Goal: Task Accomplishment & Management: Manage account settings

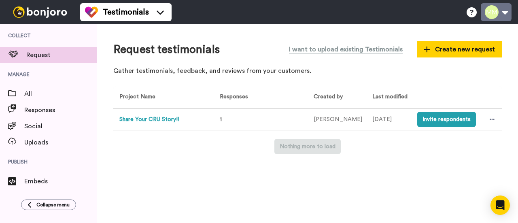
click at [501, 12] on button at bounding box center [496, 12] width 31 height 18
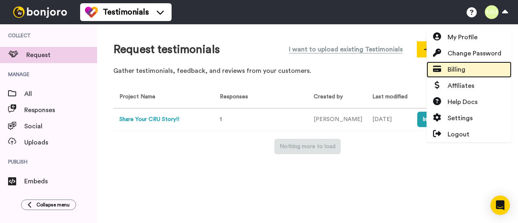
click at [486, 67] on link "Billing" at bounding box center [469, 70] width 85 height 16
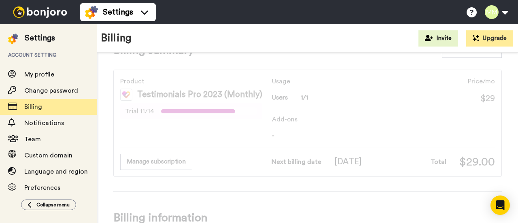
scroll to position [26, 0]
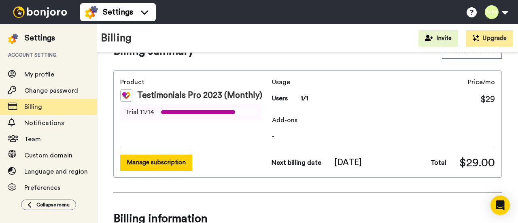
click at [145, 166] on button "Manage subscription" at bounding box center [156, 163] width 72 height 16
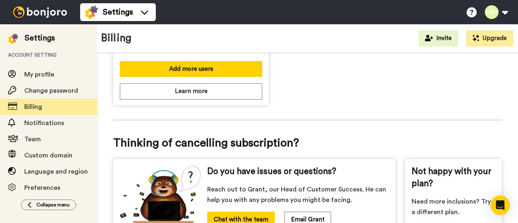
scroll to position [380, 0]
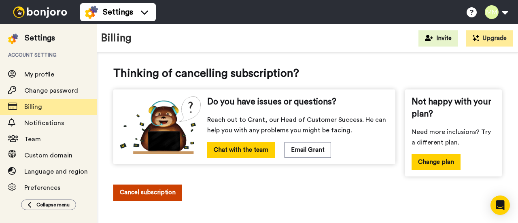
click at [155, 193] on button "Cancel subscription" at bounding box center [147, 193] width 69 height 16
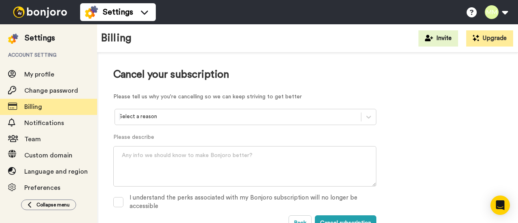
scroll to position [18, 0]
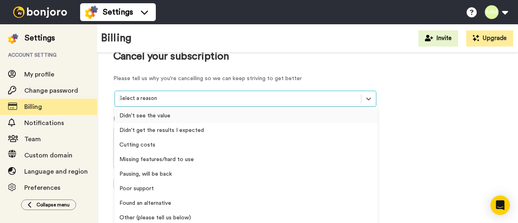
click at [243, 102] on div at bounding box center [238, 98] width 238 height 9
click at [232, 175] on div "Pausing, will be back" at bounding box center [246, 174] width 263 height 15
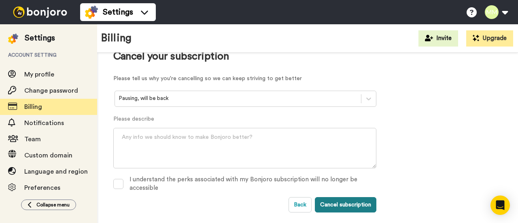
click at [337, 203] on button "Cancel subscription" at bounding box center [346, 204] width 62 height 15
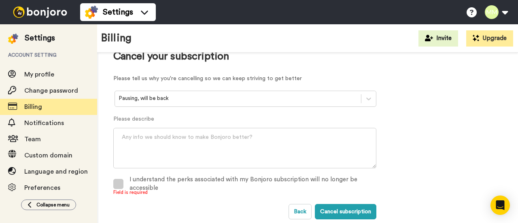
scroll to position [25, 0]
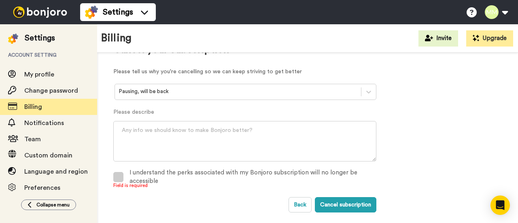
click at [117, 177] on span at bounding box center [118, 177] width 10 height 10
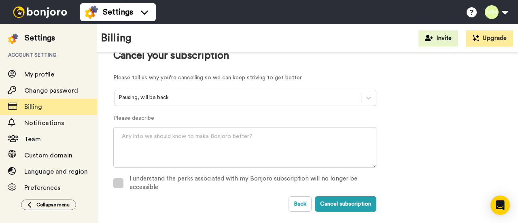
scroll to position [18, 0]
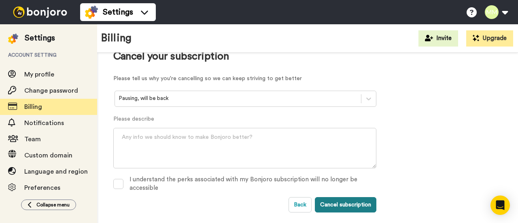
click at [351, 200] on button "Cancel subscription" at bounding box center [346, 204] width 62 height 15
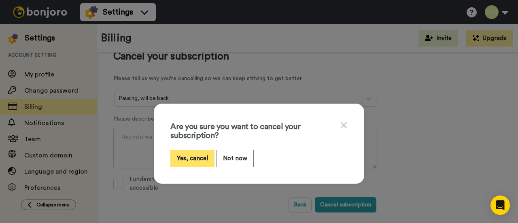
click at [176, 157] on button "Yes, cancel" at bounding box center [192, 158] width 44 height 17
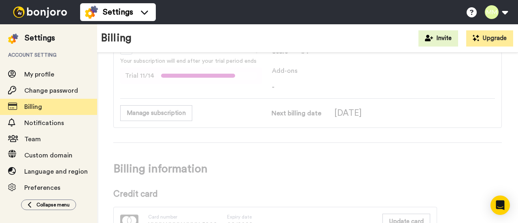
scroll to position [72, 0]
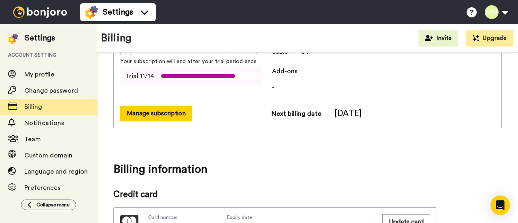
click at [148, 114] on button "Manage subscription" at bounding box center [156, 114] width 72 height 16
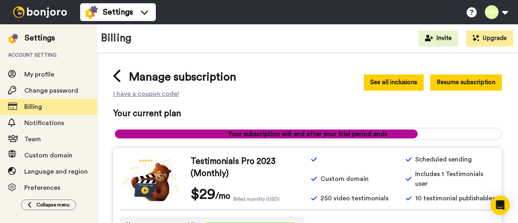
click at [380, 81] on button "See all inclusions" at bounding box center [394, 82] width 60 height 16
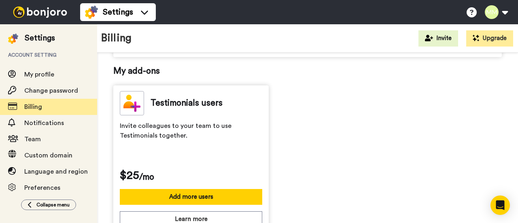
scroll to position [203, 0]
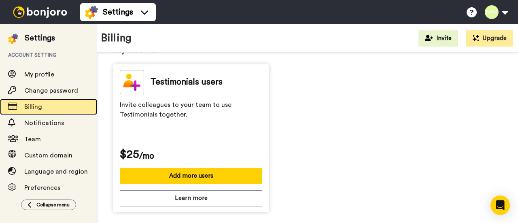
click at [67, 109] on span "Billing" at bounding box center [60, 107] width 73 height 10
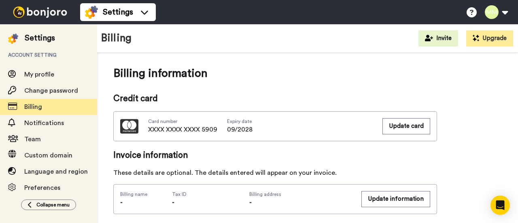
scroll to position [177, 0]
